Goal: Task Accomplishment & Management: Complete application form

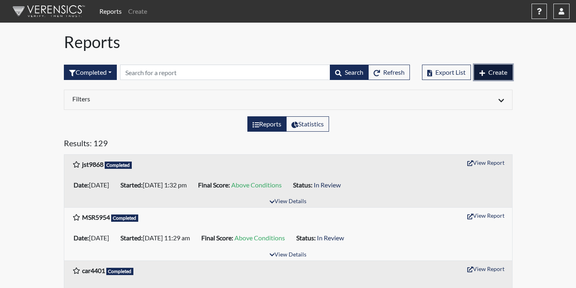
click at [487, 73] on button "Create" at bounding box center [493, 72] width 38 height 15
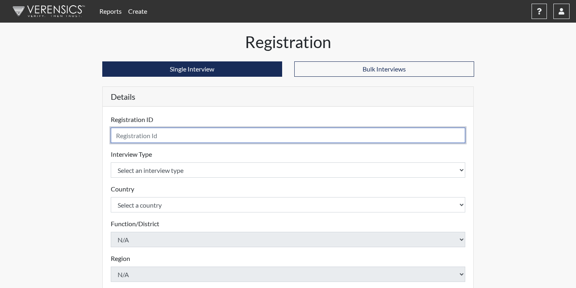
click at [157, 130] on input "text" at bounding box center [288, 135] width 355 height 15
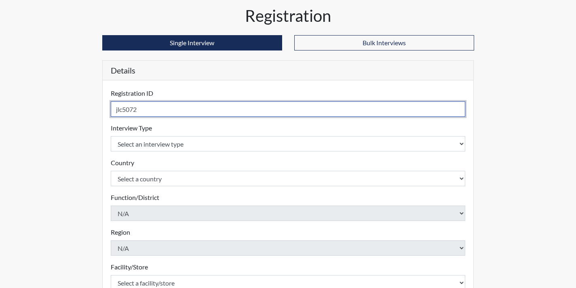
scroll to position [40, 0]
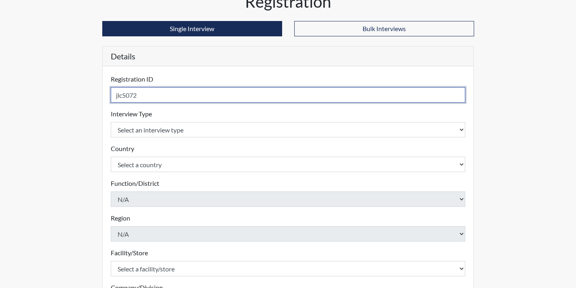
type input "jlc5072"
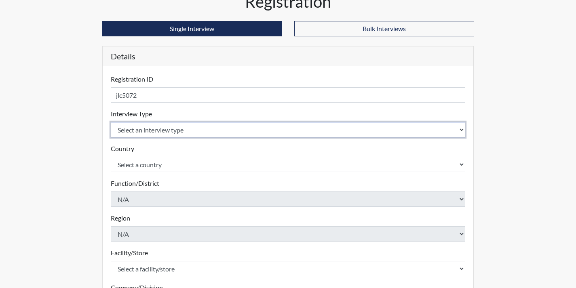
click at [160, 135] on select "Select an interview type Corrections Pre-Employment" at bounding box center [288, 129] width 355 height 15
select select "ff733e93-e1bf-11ea-9c9f-0eff0cf7eb8f"
click at [111, 122] on select "Select an interview type Corrections Pre-Employment" at bounding box center [288, 129] width 355 height 15
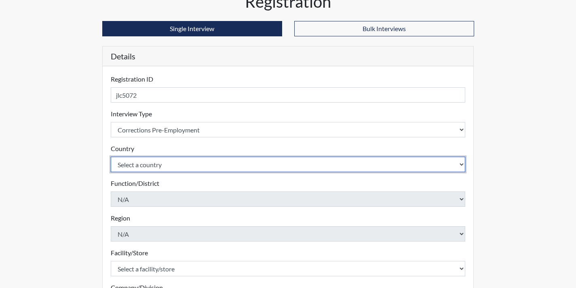
click at [186, 164] on select "Select a country [GEOGRAPHIC_DATA] [GEOGRAPHIC_DATA]" at bounding box center [288, 164] width 355 height 15
select select "united-states-of-[GEOGRAPHIC_DATA]"
click at [111, 157] on select "Select a country [GEOGRAPHIC_DATA] [GEOGRAPHIC_DATA]" at bounding box center [288, 164] width 355 height 15
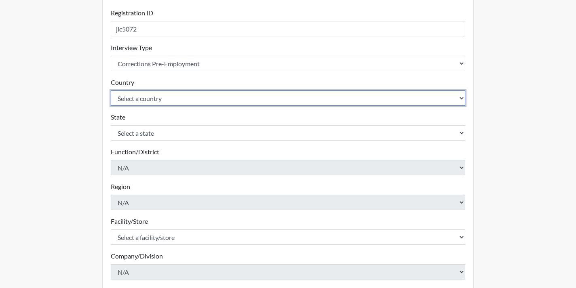
scroll to position [121, 0]
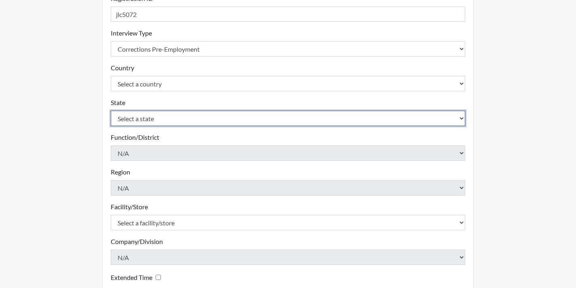
click at [159, 123] on select "Select a state [US_STATE] [US_STATE] [US_STATE] [US_STATE] [US_STATE] [US_STATE…" at bounding box center [288, 118] width 355 height 15
select select "GA"
click at [111, 111] on select "Select a state [US_STATE] [US_STATE] [US_STATE] [US_STATE] [US_STATE] [US_STATE…" at bounding box center [288, 118] width 355 height 15
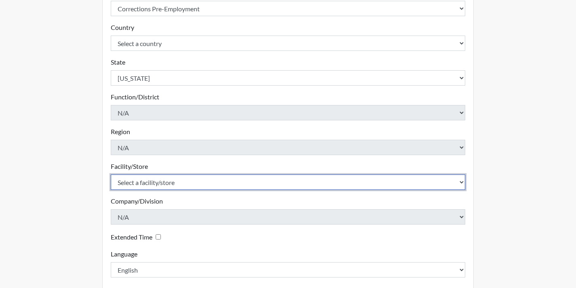
click at [194, 181] on select "Select a facility/store Coastal SP" at bounding box center [288, 182] width 355 height 15
select select "1ca32380-6dc3-48c7-adf5-9eb7d7284c70"
click at [111, 175] on select "Select a facility/store Coastal SP" at bounding box center [288, 182] width 355 height 15
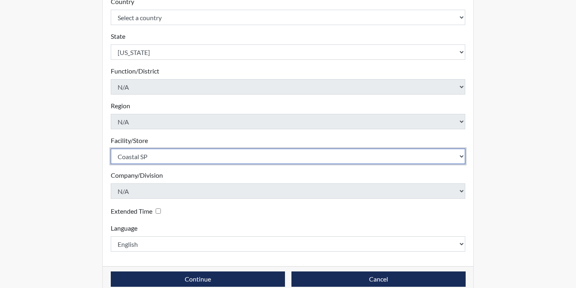
scroll to position [201, 0]
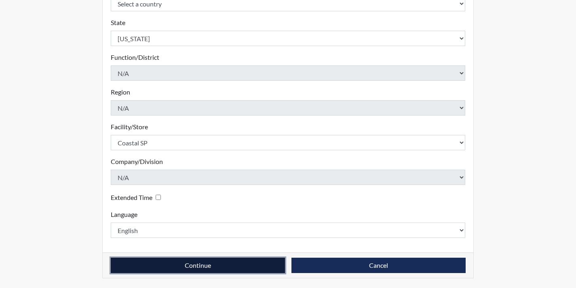
click at [265, 261] on button "Continue" at bounding box center [198, 265] width 174 height 15
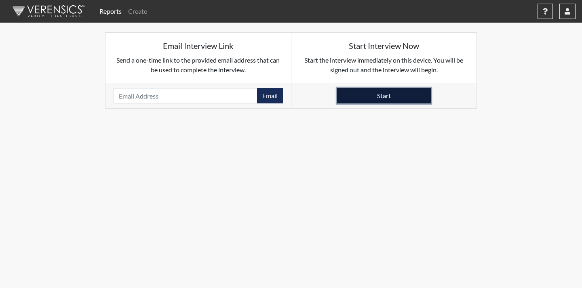
click at [346, 97] on button "Start" at bounding box center [384, 95] width 94 height 15
